Goal: Entertainment & Leisure: Consume media (video, audio)

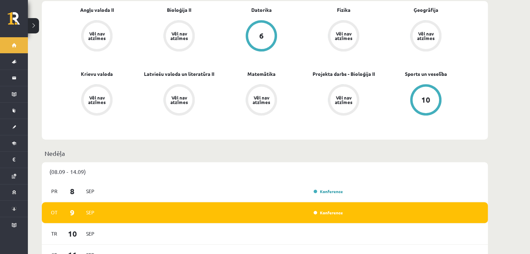
scroll to position [209, 0]
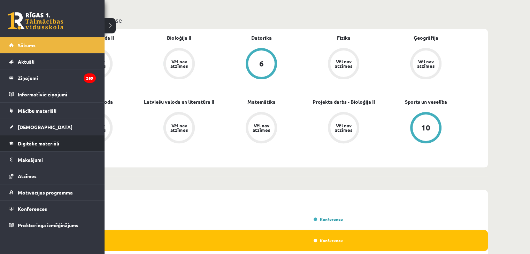
click at [34, 145] on span "Digitālie materiāli" at bounding box center [38, 143] width 41 height 6
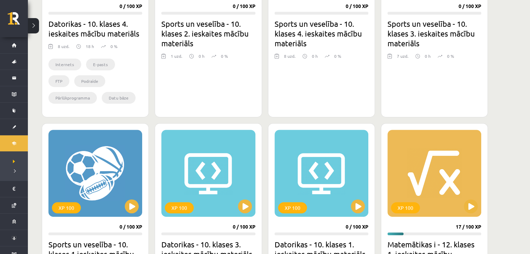
scroll to position [383, 0]
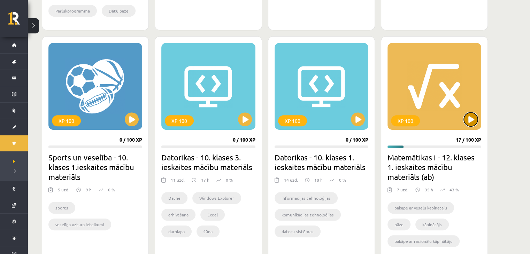
click at [476, 118] on button at bounding box center [471, 119] width 14 height 14
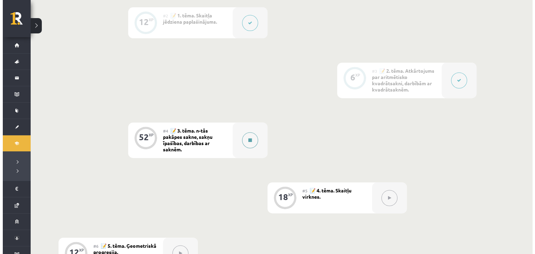
scroll to position [279, 0]
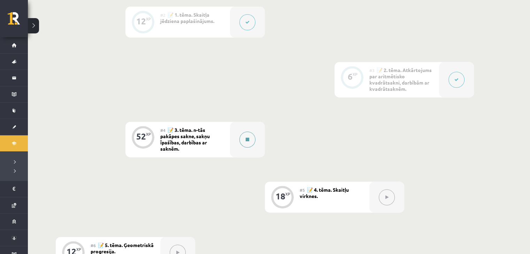
click at [247, 141] on button at bounding box center [247, 140] width 16 height 16
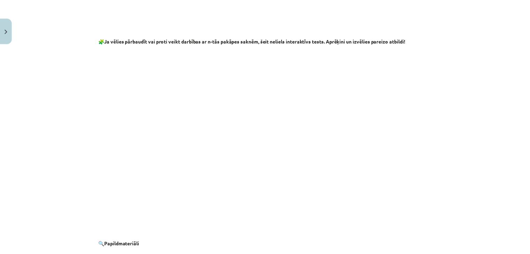
scroll to position [1149, 0]
click at [1, 30] on button "Close" at bounding box center [6, 30] width 12 height 26
